Goal: Transaction & Acquisition: Purchase product/service

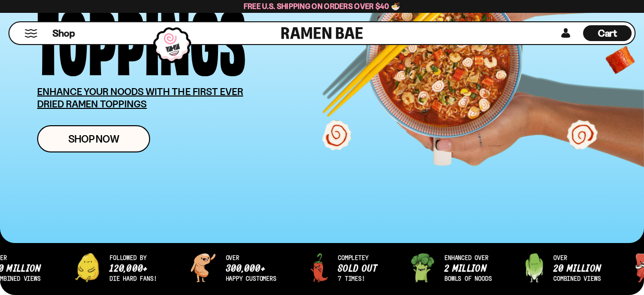
scroll to position [179, 0]
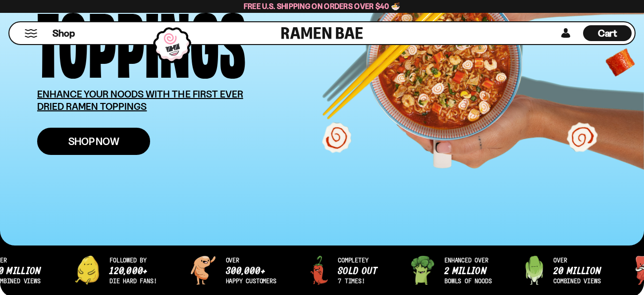
click at [103, 146] on span "Shop Now" at bounding box center [93, 141] width 51 height 10
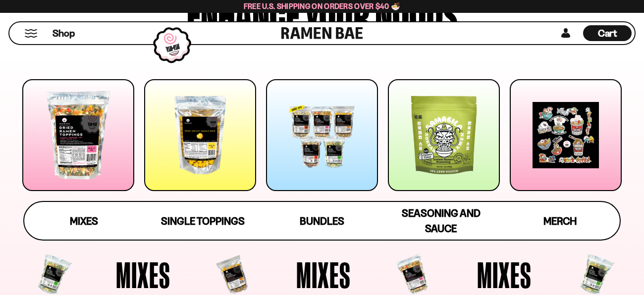
scroll to position [126, 0]
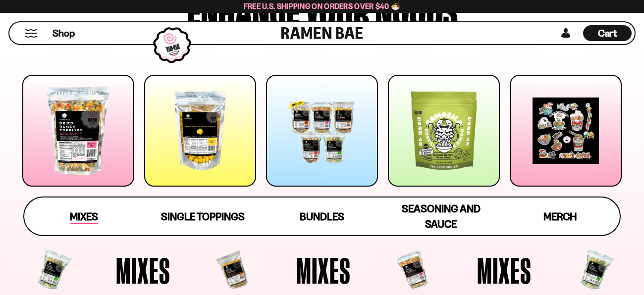
click at [80, 219] on span "Mixes" at bounding box center [84, 217] width 28 height 14
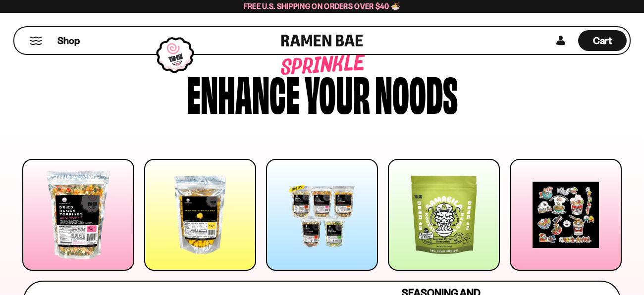
scroll to position [0, 0]
